Goal: Entertainment & Leisure: Browse casually

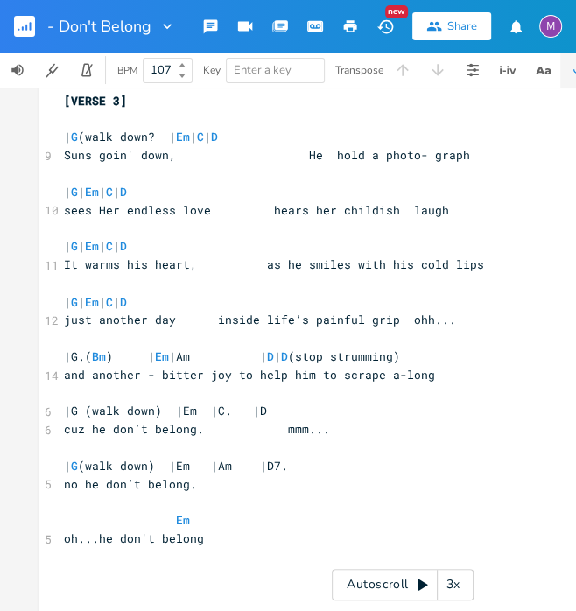
scroll to position [11, 0]
